Goal: Task Accomplishment & Management: Manage account settings

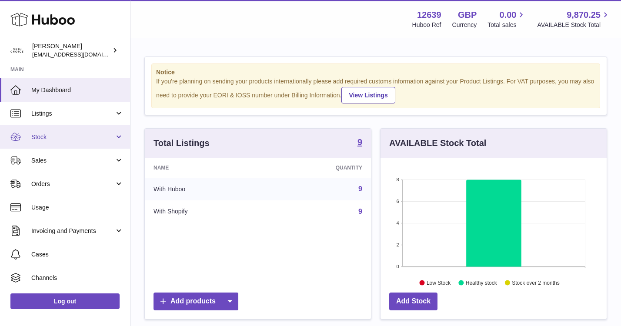
click at [67, 136] on span "Stock" at bounding box center [72, 137] width 83 height 8
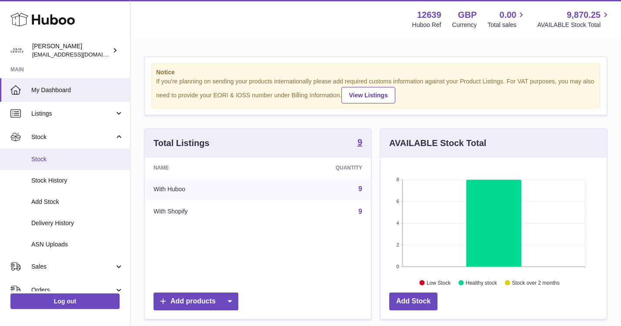
click at [73, 159] on span "Stock" at bounding box center [77, 159] width 92 height 8
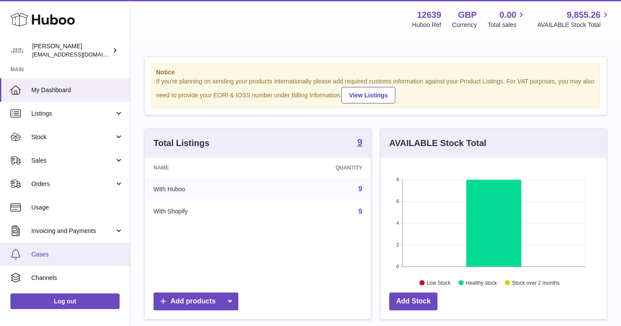
scroll to position [136, 226]
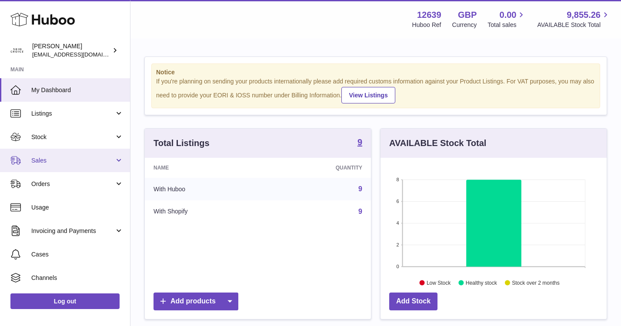
click at [103, 155] on link "Sales" at bounding box center [65, 160] width 130 height 23
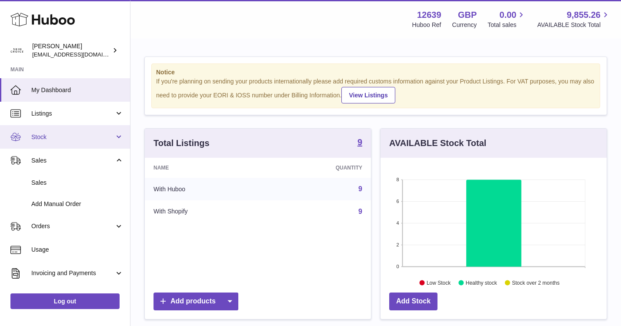
click at [108, 135] on span "Stock" at bounding box center [72, 137] width 83 height 8
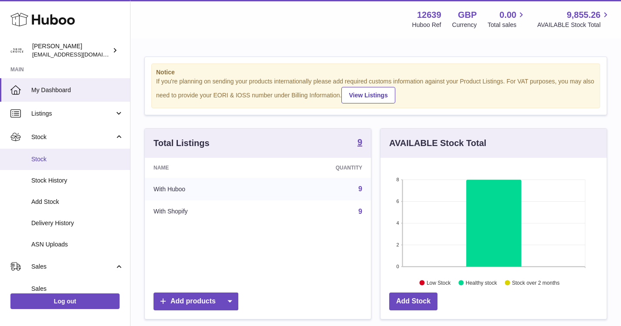
click at [107, 154] on link "Stock" at bounding box center [65, 159] width 130 height 21
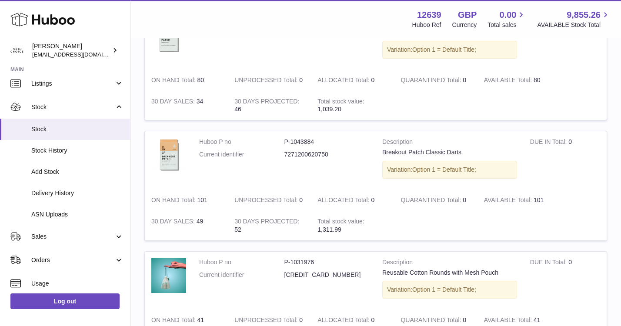
scroll to position [120, 0]
